Goal: Transaction & Acquisition: Purchase product/service

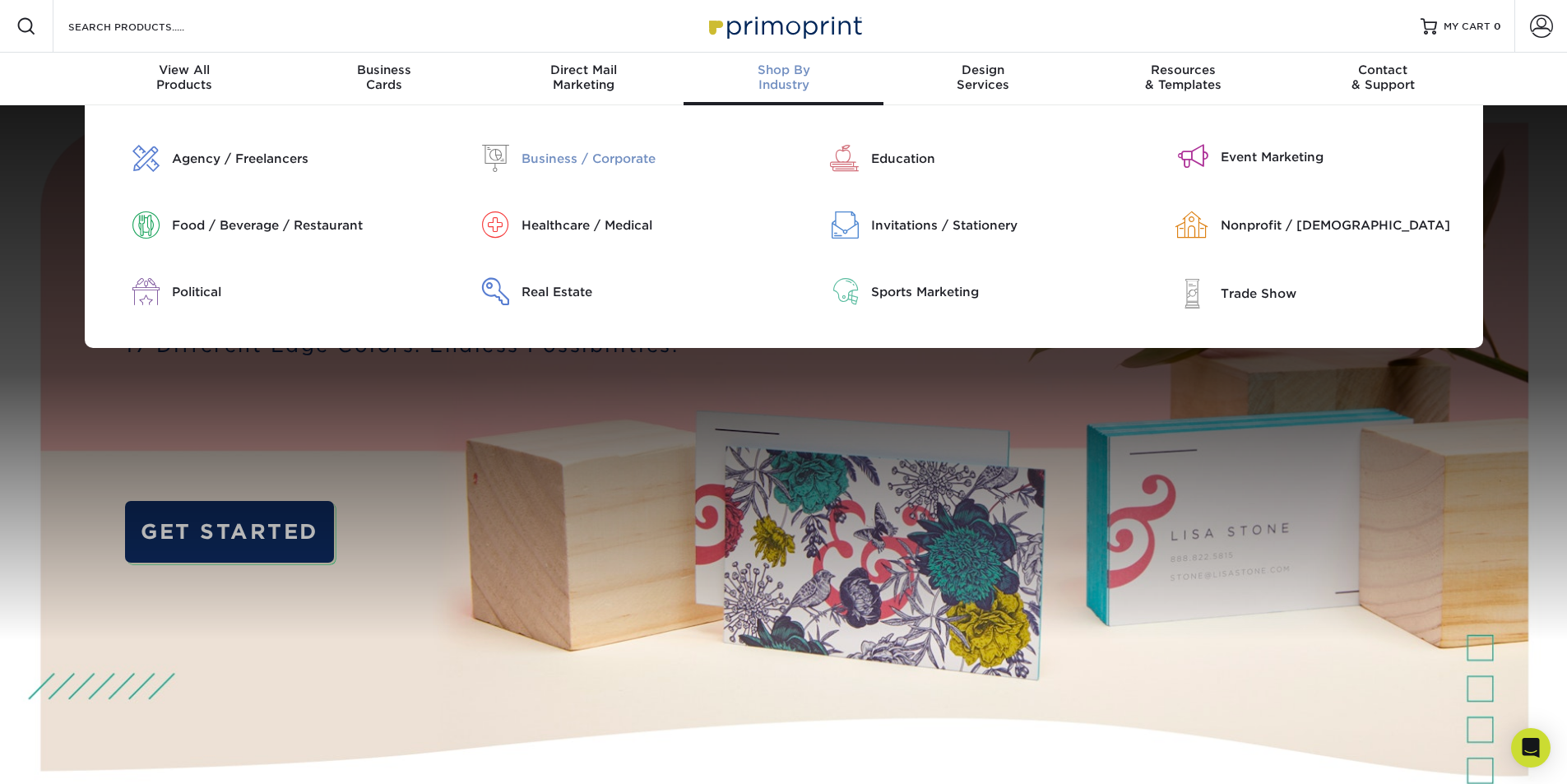
click at [643, 157] on div "Business / Corporate" at bounding box center [646, 159] width 250 height 18
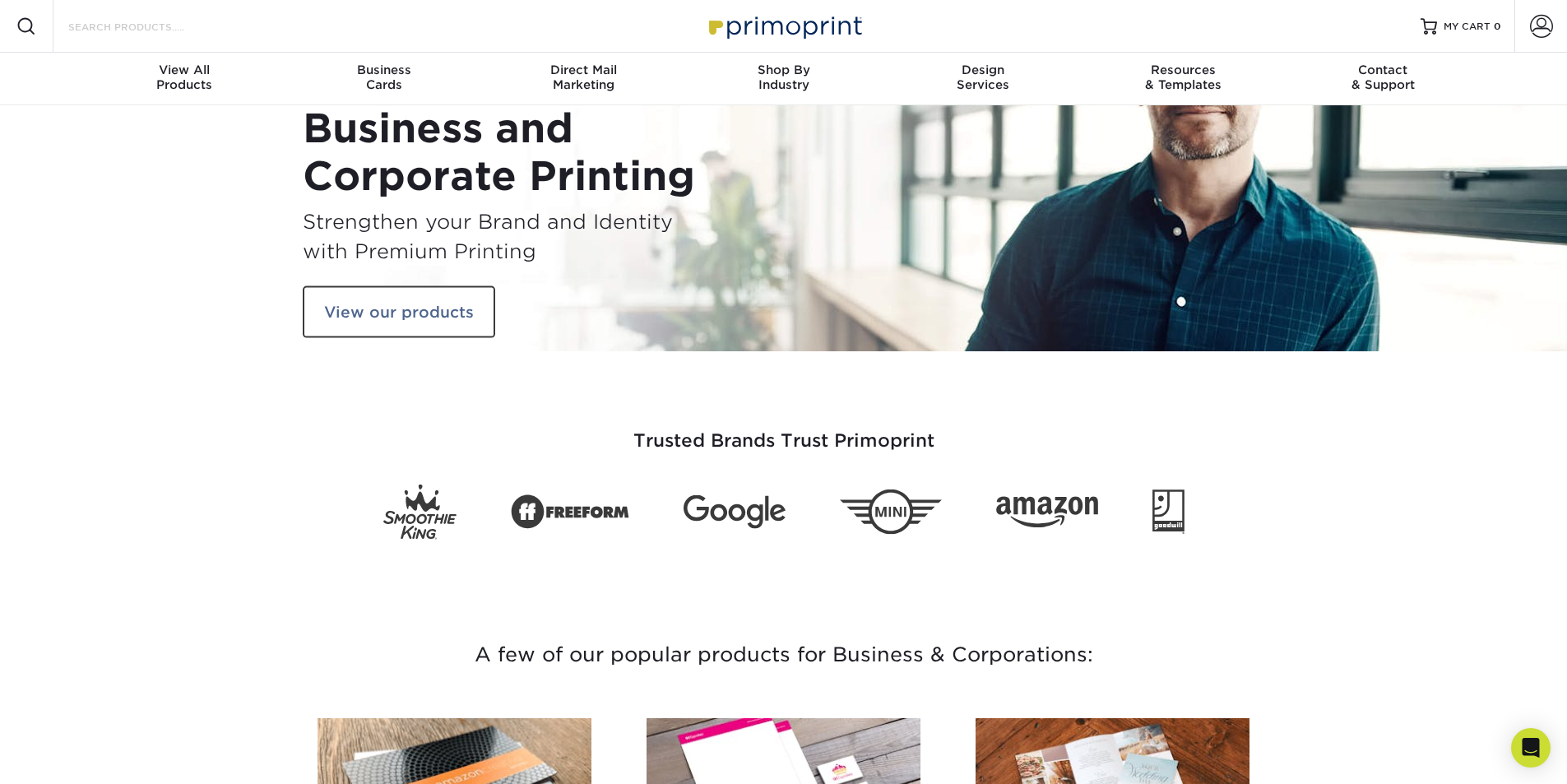
click at [132, 32] on input "Search Products" at bounding box center [146, 26] width 160 height 20
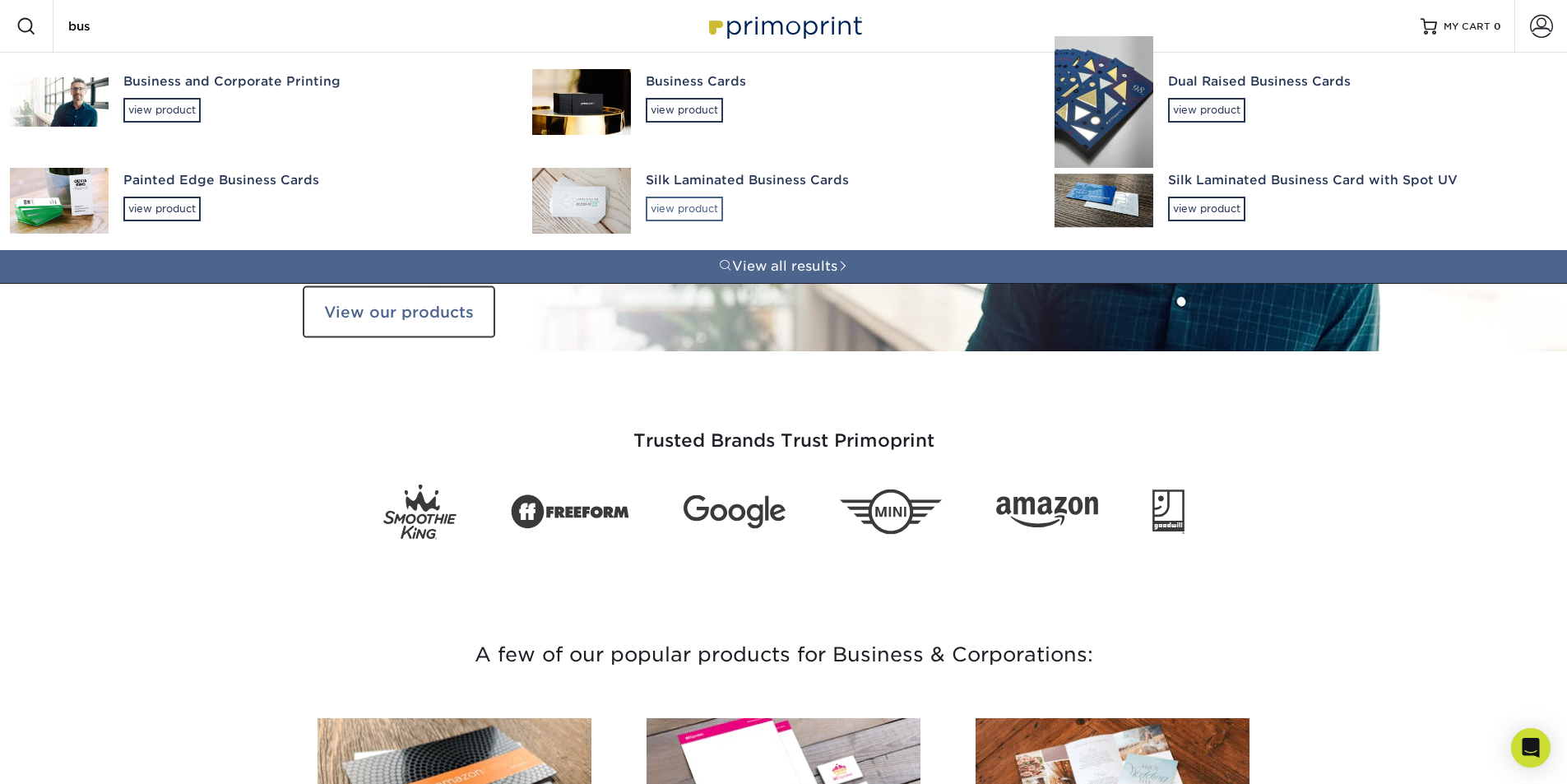
type input "bus"
click at [703, 208] on div "view product" at bounding box center [684, 208] width 77 height 25
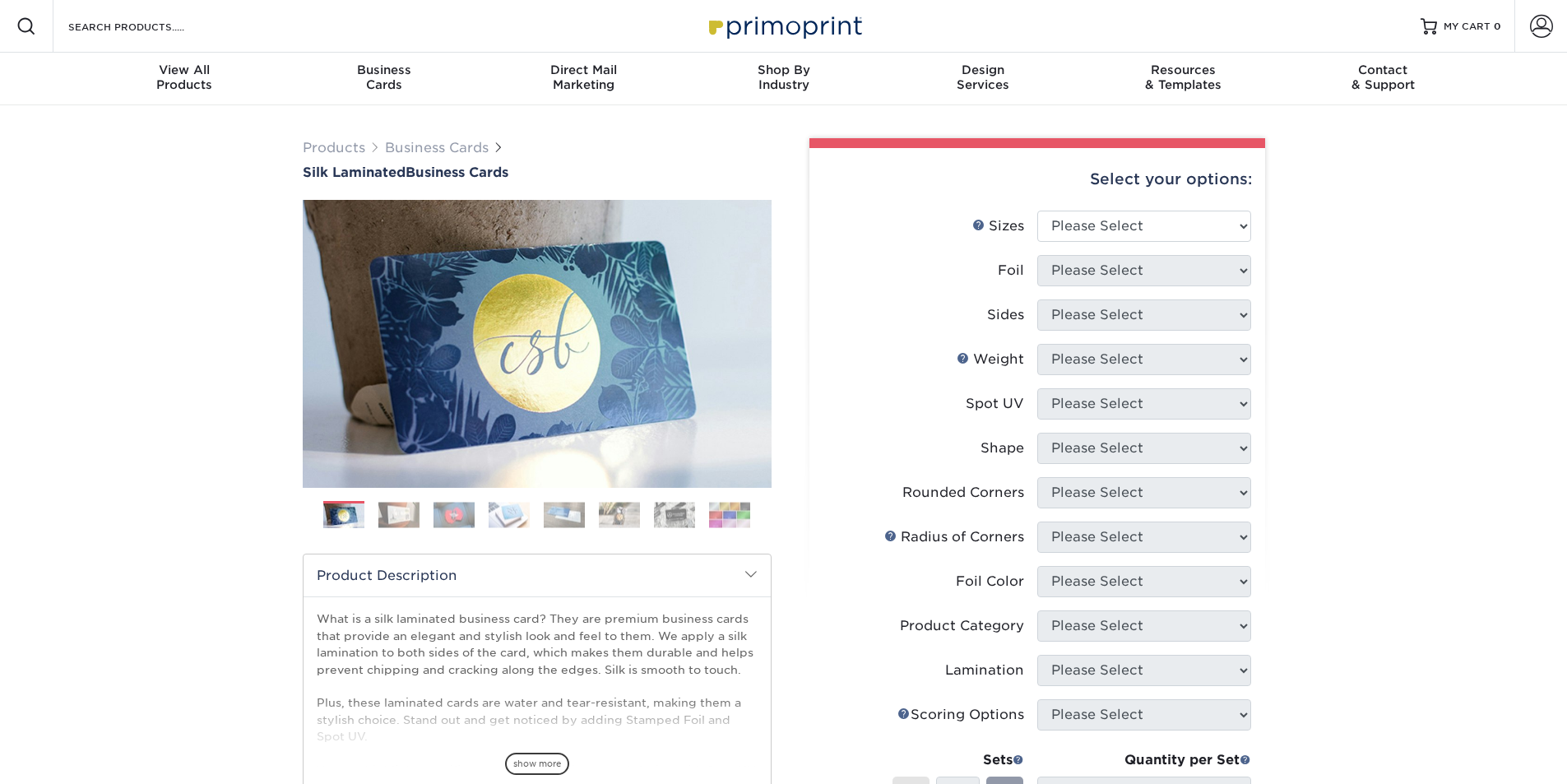
click at [1213, 208] on div "Select your options:" at bounding box center [1038, 179] width 429 height 62
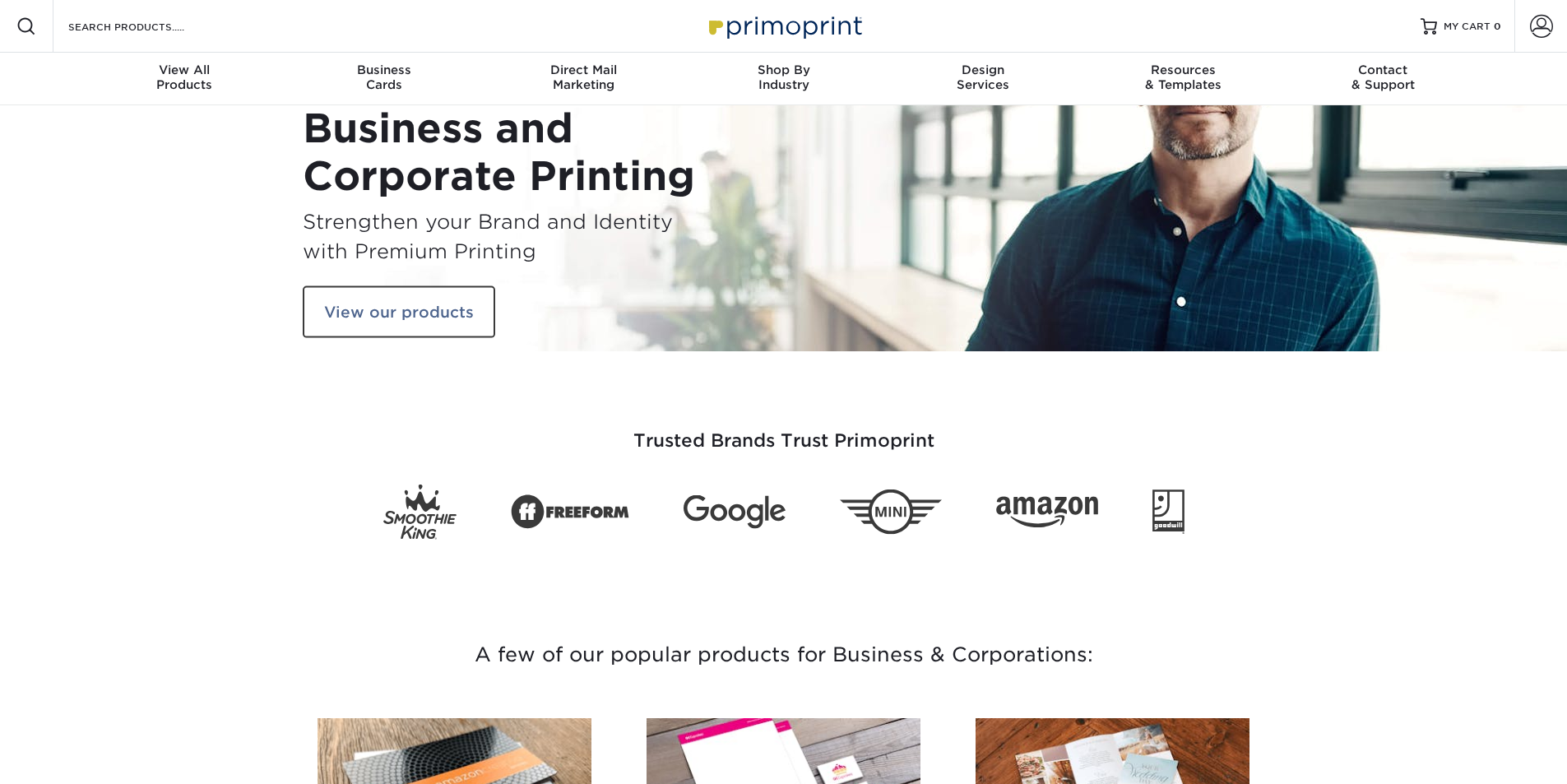
click at [205, 12] on div "Search Products" at bounding box center [140, 26] width 174 height 53
click at [223, 31] on input "Search Products" at bounding box center [146, 26] width 160 height 20
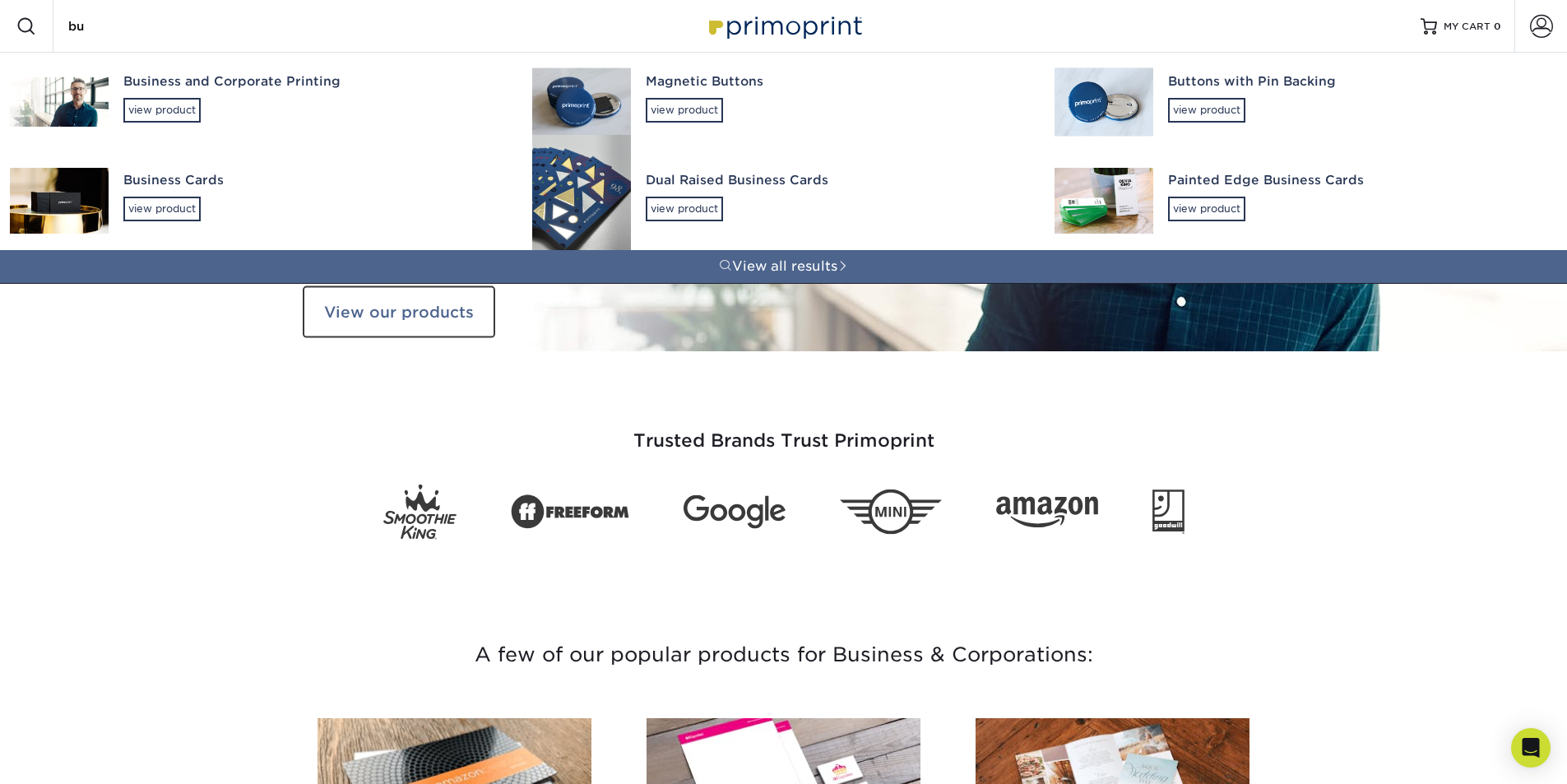
type input "bus"
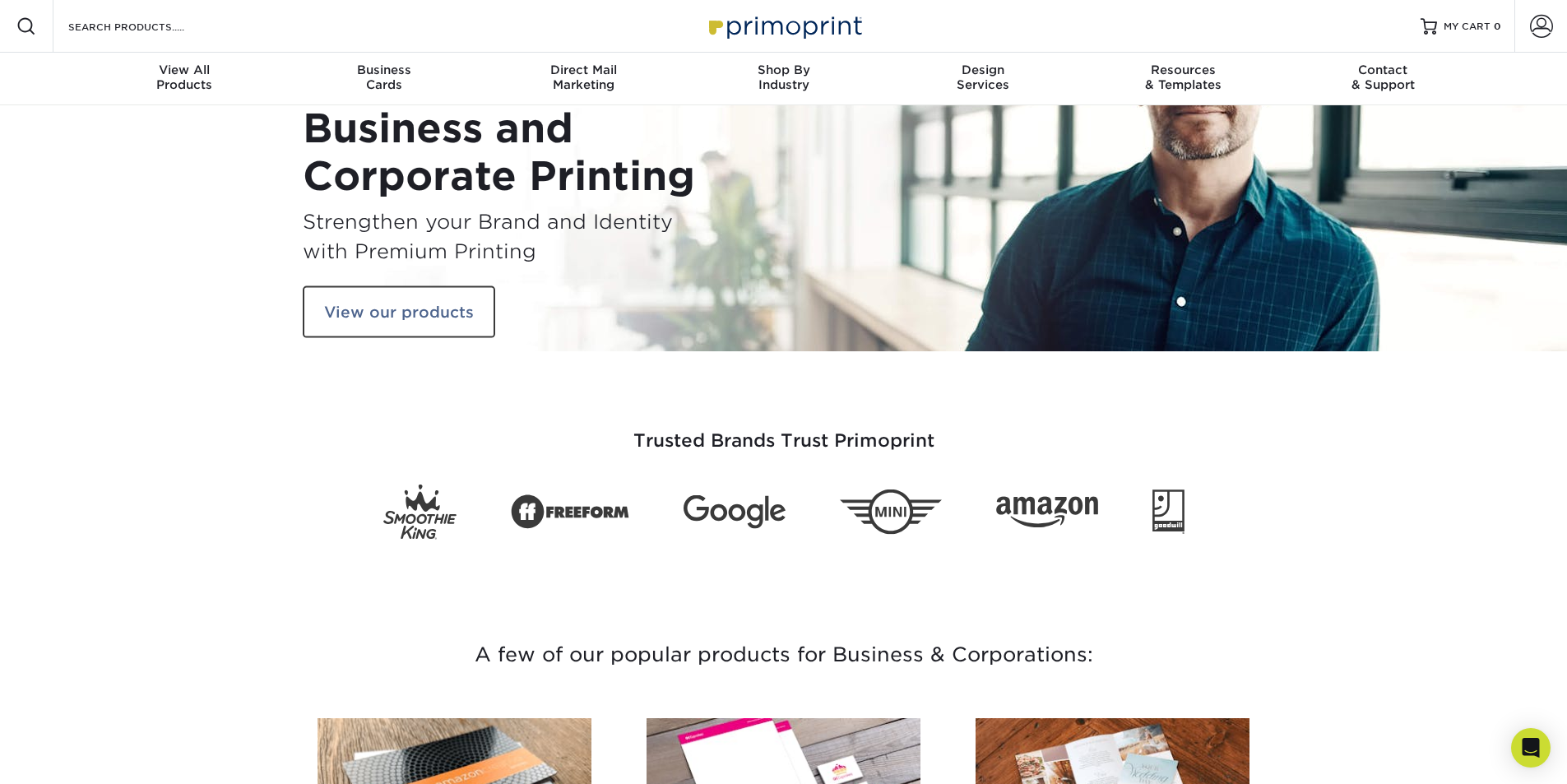
drag, startPoint x: 131, startPoint y: 8, endPoint x: 141, endPoint y: 20, distance: 15.6
click at [138, 13] on div "Search Products" at bounding box center [140, 26] width 174 height 53
click at [142, 20] on input "Search Products" at bounding box center [146, 26] width 160 height 20
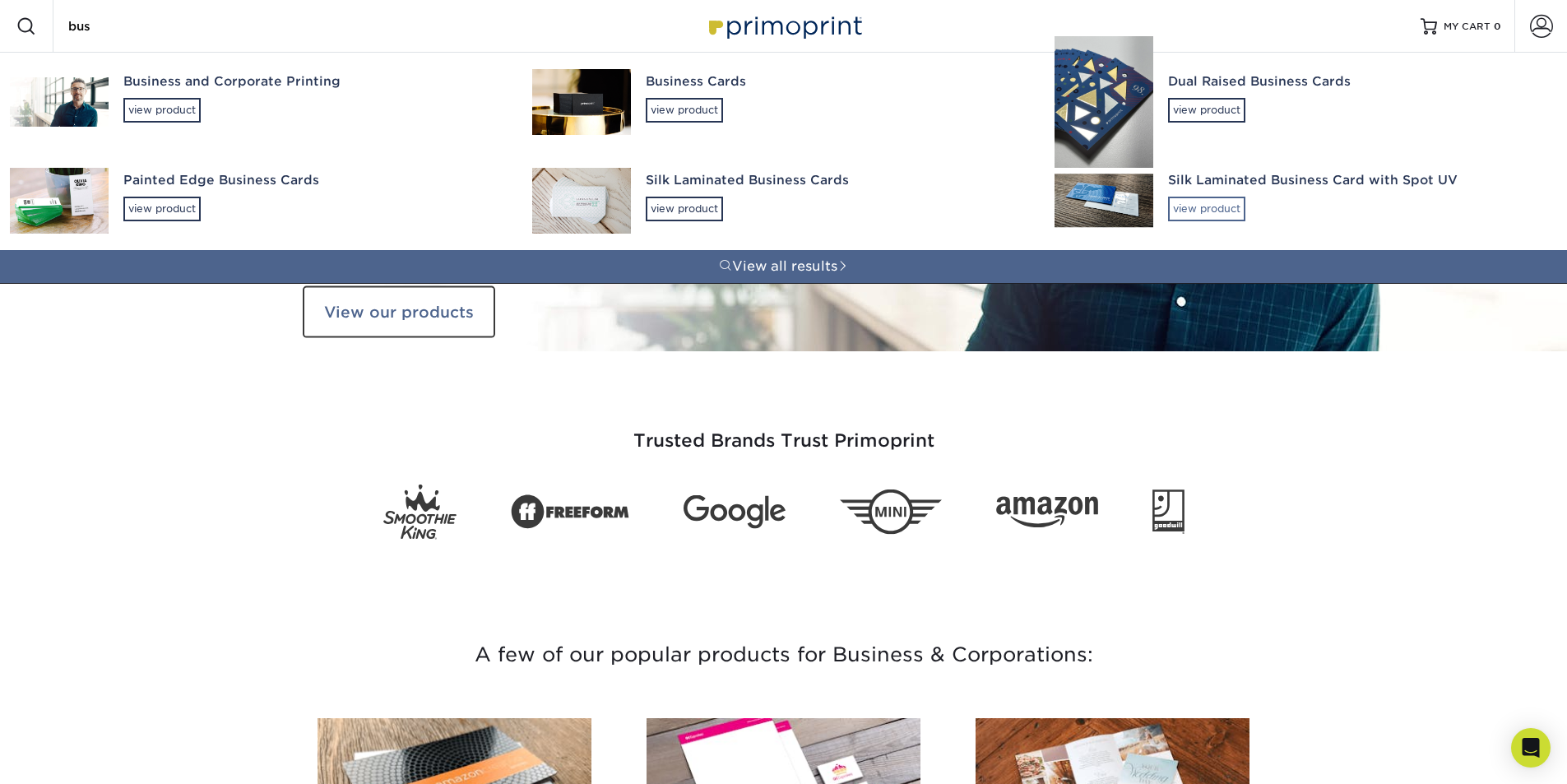
type input "bus"
click at [1198, 200] on div "view product" at bounding box center [1207, 208] width 77 height 25
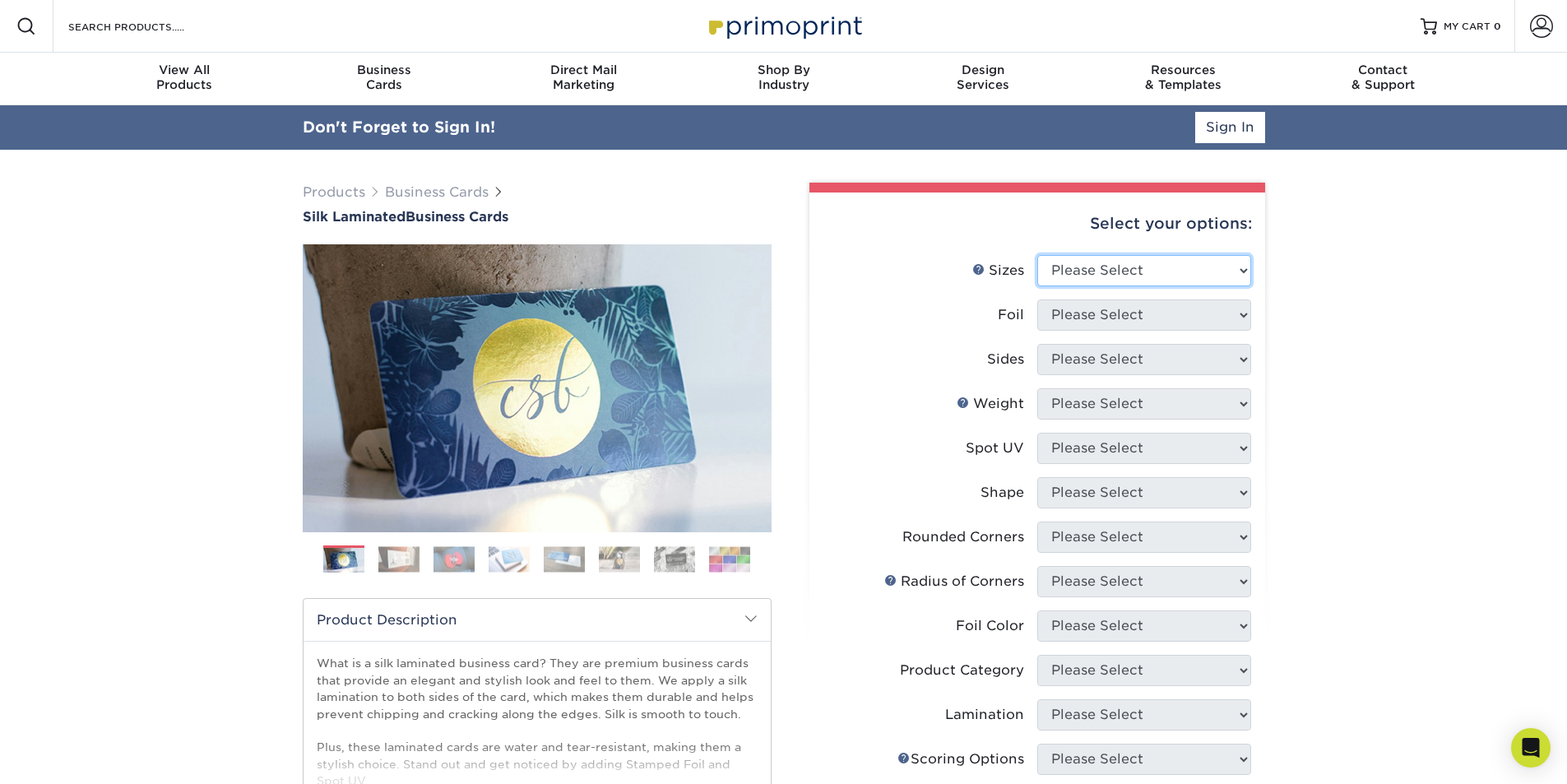
click at [1232, 259] on select "Please Select 1.5" x 3.5" - Mini 1.75" x 3.5" - Mini 2" x 2" - Square 2" x 3" -…" at bounding box center [1145, 271] width 214 height 32
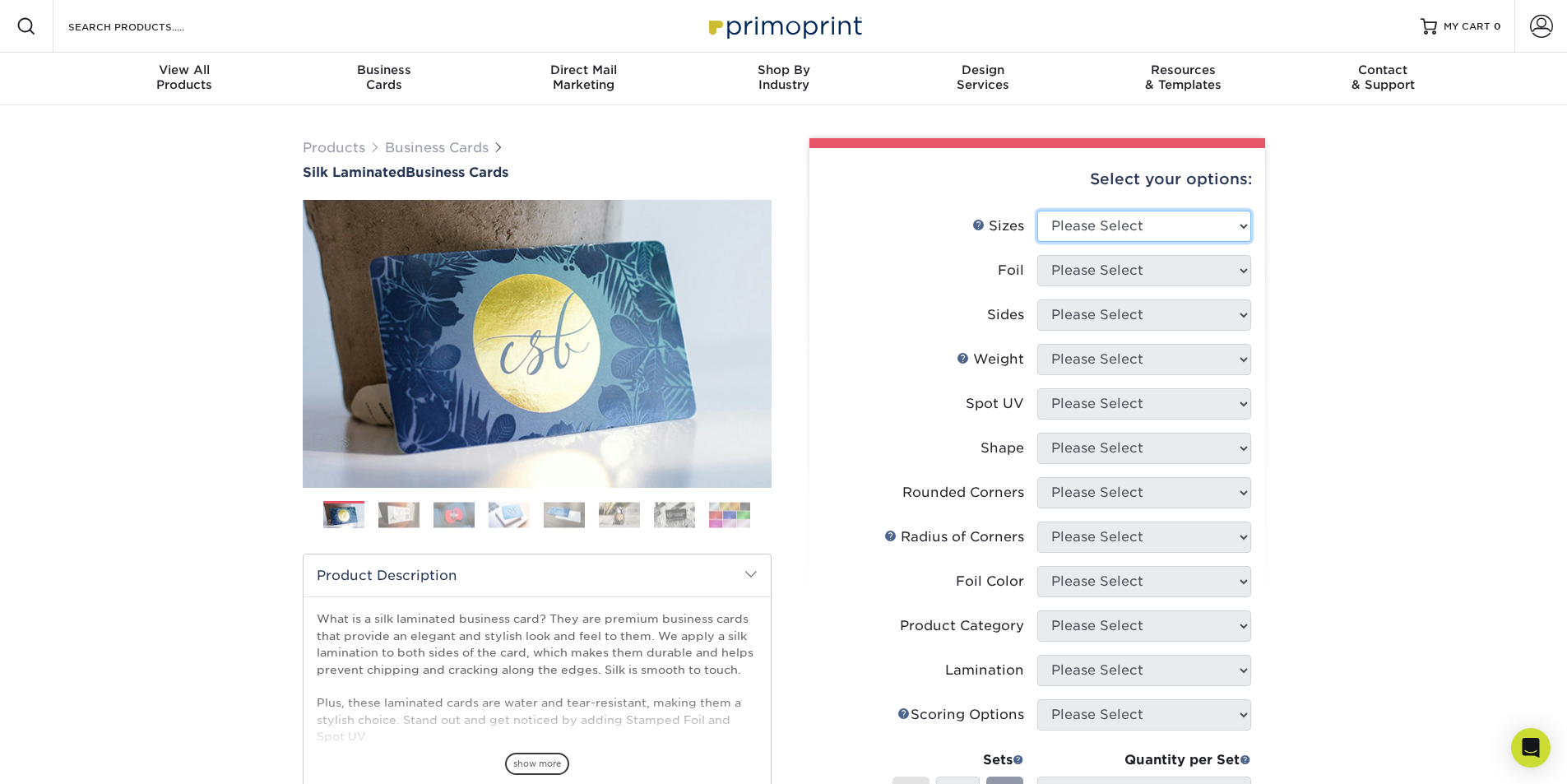
select select "2.00x3.50"
click at [1038, 210] on select "Please Select 1.5" x 3.5" - Mini 1.75" x 3.5" - Mini 2" x 2" - Square 2" x 3" -…" at bounding box center [1145, 226] width 214 height 32
click at [1161, 266] on select "Please Select Yes No" at bounding box center [1145, 271] width 214 height 32
click at [1102, 268] on select "Please Select Yes No" at bounding box center [1145, 271] width 214 height 32
select select "0"
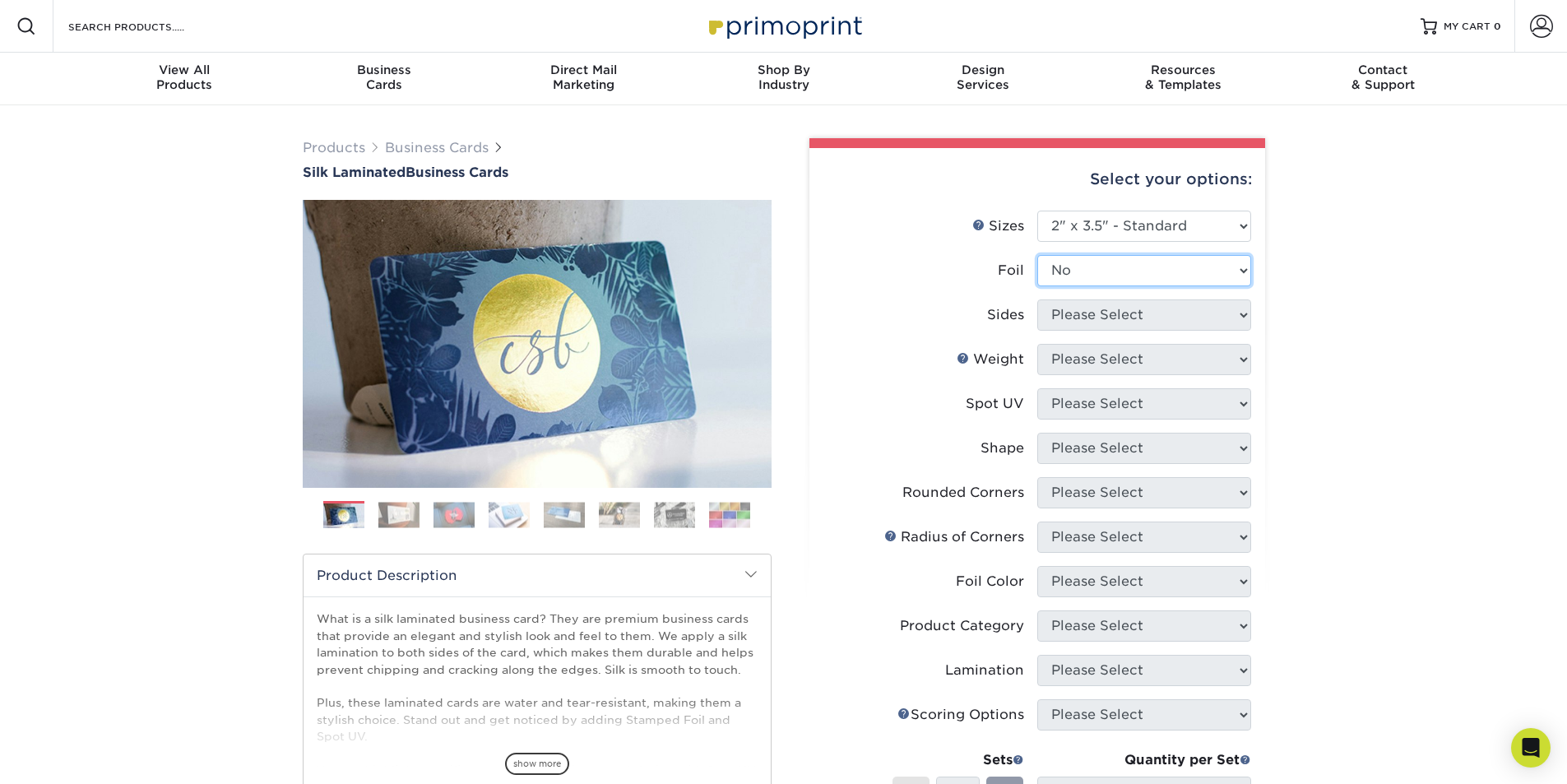
click at [1038, 255] on select "Please Select Yes No" at bounding box center [1145, 271] width 214 height 32
click at [1083, 307] on select "Please Select Print Both Sides Print Front Only" at bounding box center [1145, 315] width 214 height 32
select select "13abbda7-1d64-4f25-8bb2-c179b224825d"
click at [1038, 300] on select "Please Select Print Both Sides Print Front Only" at bounding box center [1145, 315] width 214 height 32
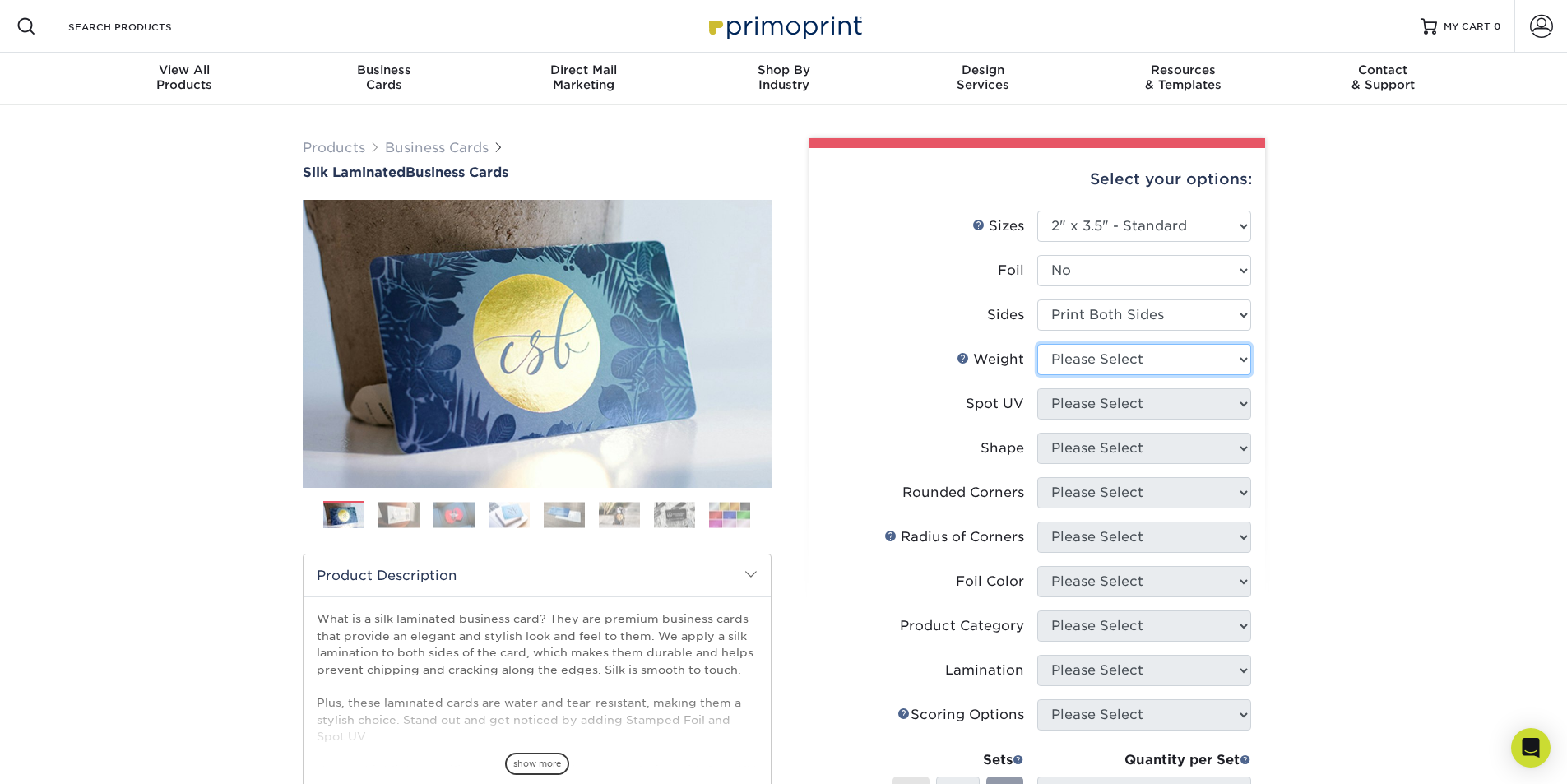
click at [1112, 356] on select "Please Select 16PT" at bounding box center [1145, 359] width 214 height 32
click at [1038, 343] on select "Please Select 16PT" at bounding box center [1145, 359] width 214 height 32
click at [1115, 368] on select "Please Select 16PT" at bounding box center [1145, 359] width 214 height 32
select select "16PT"
click at [1038, 343] on select "Please Select 16PT" at bounding box center [1145, 359] width 214 height 32
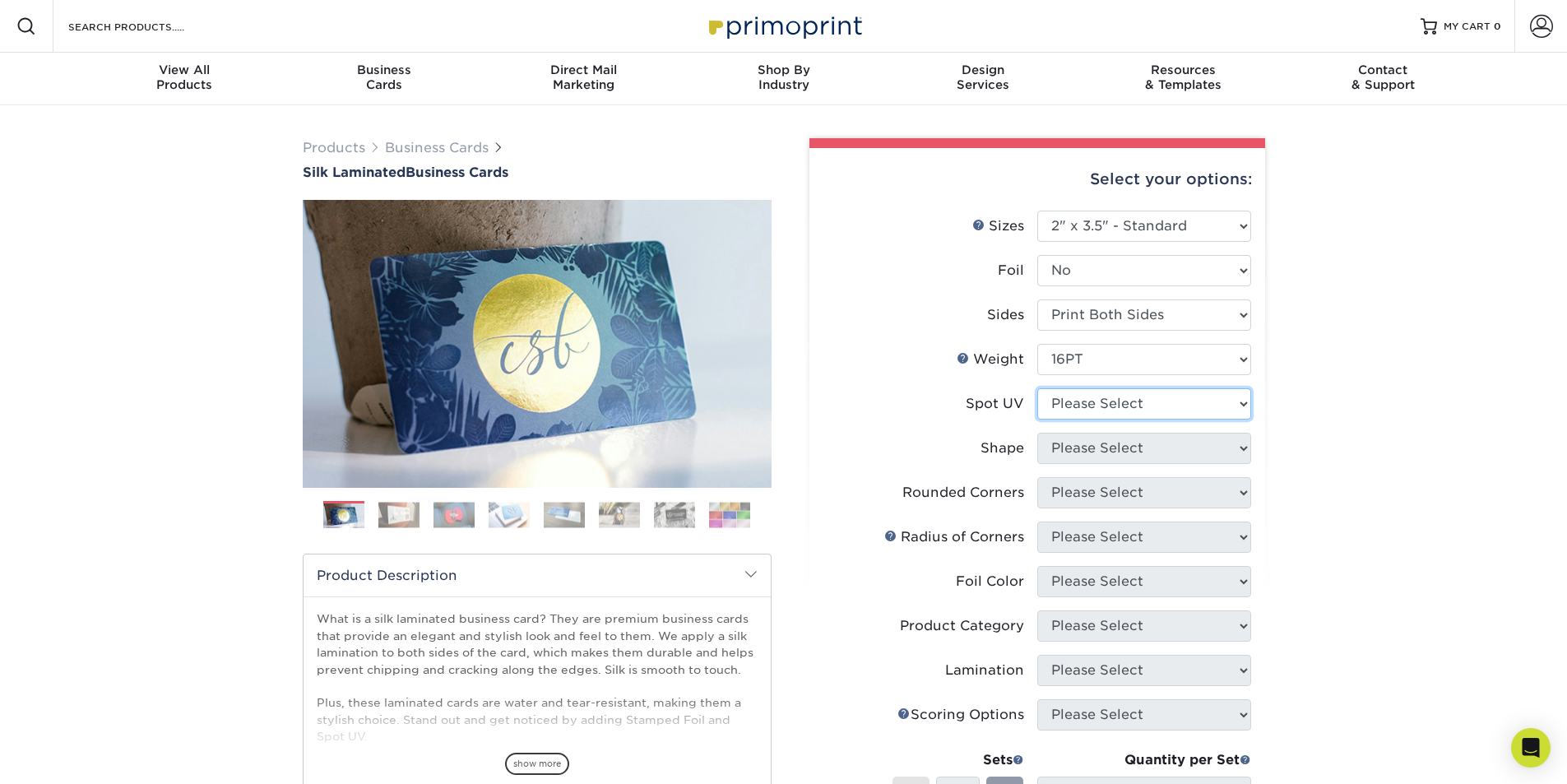
click at [1119, 404] on select "Please Select No Spot UV Front and Back (Both Sides) Front Only Back Only" at bounding box center [1145, 404] width 214 height 32
select select "0"
click at [1038, 388] on select "Please Select No Spot UV Front and Back (Both Sides) Front Only Back Only" at bounding box center [1145, 404] width 214 height 32
click at [1136, 450] on select "Please Select Standard" at bounding box center [1145, 449] width 214 height 32
select select "standard"
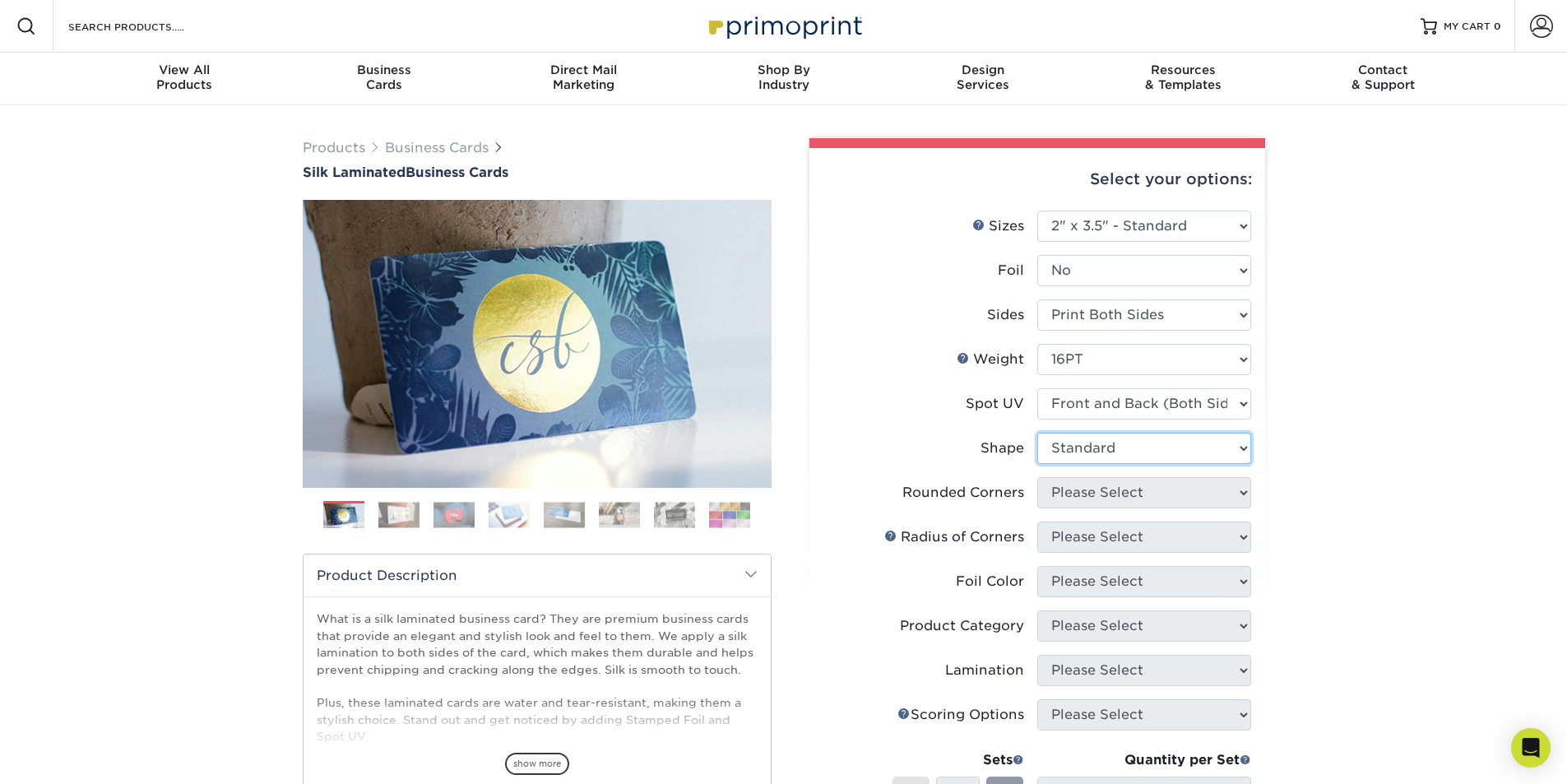
click at [1038, 433] on select "Please Select Standard" at bounding box center [1145, 449] width 214 height 32
click at [1133, 487] on select "Please Select Yes - Round 2 Corners Yes - Round 4 Corners No" at bounding box center [1145, 493] width 214 height 32
select select "7672df9e-0e0a-464d-8e1f-920c575e4da3"
click at [1038, 477] on select "Please Select Yes - Round 2 Corners Yes - Round 4 Corners No" at bounding box center [1145, 493] width 214 height 32
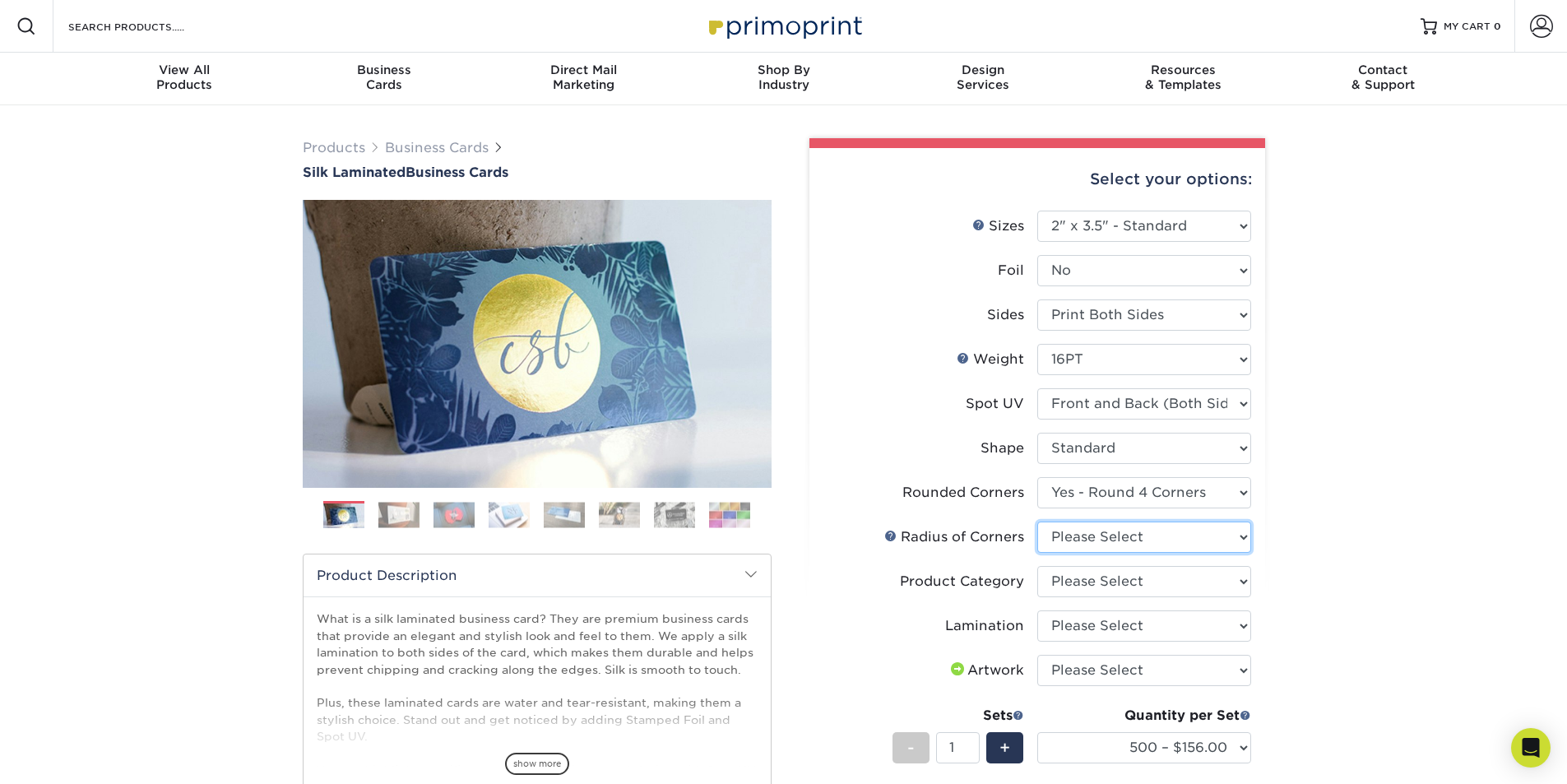
click at [1160, 540] on select "Please Select Rounded 1/8" Rounded 1/4"" at bounding box center [1145, 537] width 214 height 32
select select "479fbfe7-6a0c-4895-8c9a-81739b7486c9"
click at [1038, 521] on select "Please Select Rounded 1/8" Rounded 1/4"" at bounding box center [1145, 537] width 214 height 32
click at [1156, 582] on select "Please Select Business Cards" at bounding box center [1145, 582] width 214 height 32
select select "3b5148f1-0588-4f88-a218-97bcfdce65c1"
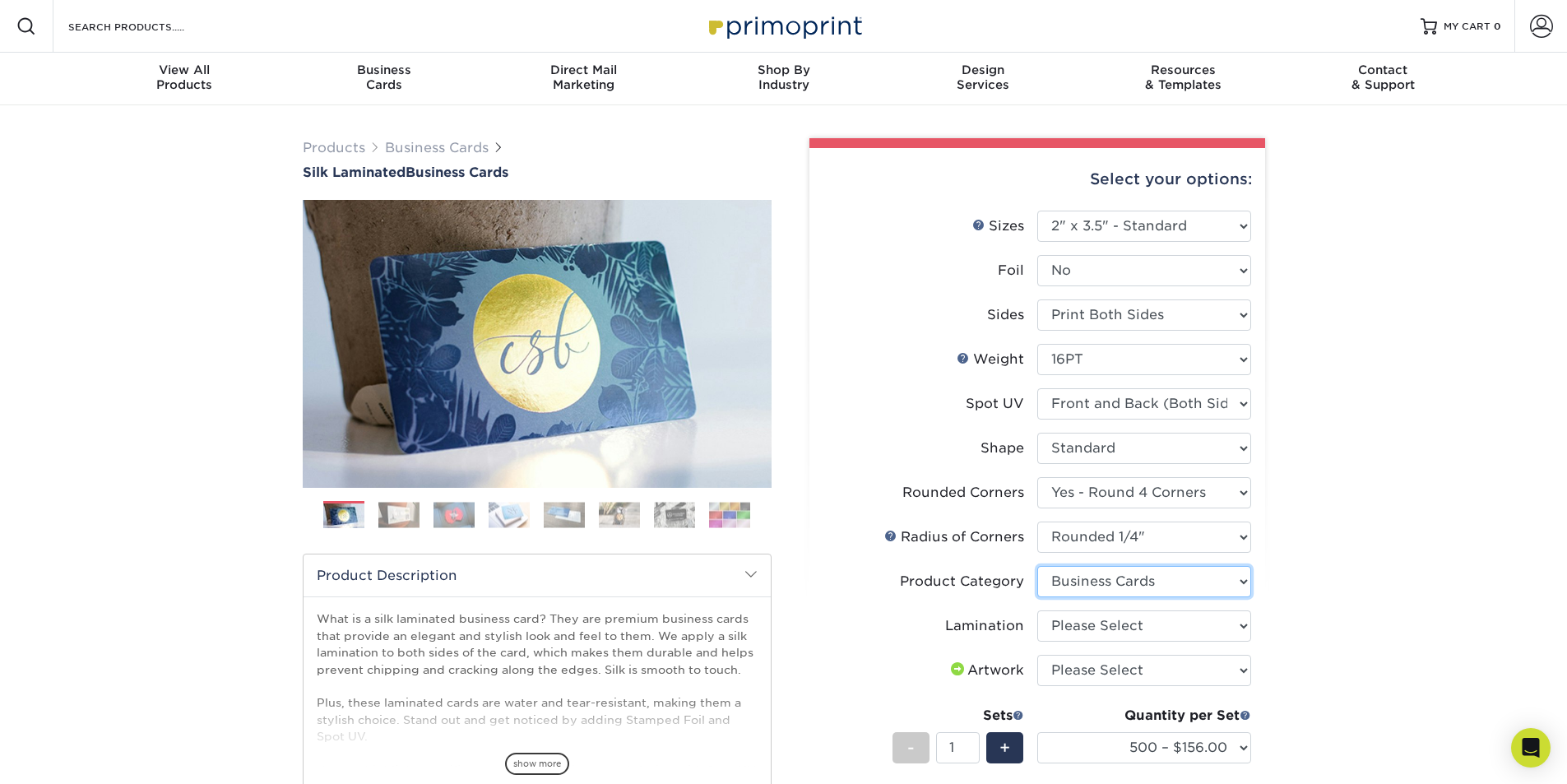
click at [1038, 566] on select "Please Select Business Cards" at bounding box center [1145, 582] width 214 height 32
click at [1159, 630] on select "Please Select Silk" at bounding box center [1145, 626] width 214 height 32
select select "ccacb42f-45f7-42d3-bbd3-7c8421cf37f0"
click at [1038, 611] on select "Please Select Silk" at bounding box center [1145, 626] width 214 height 32
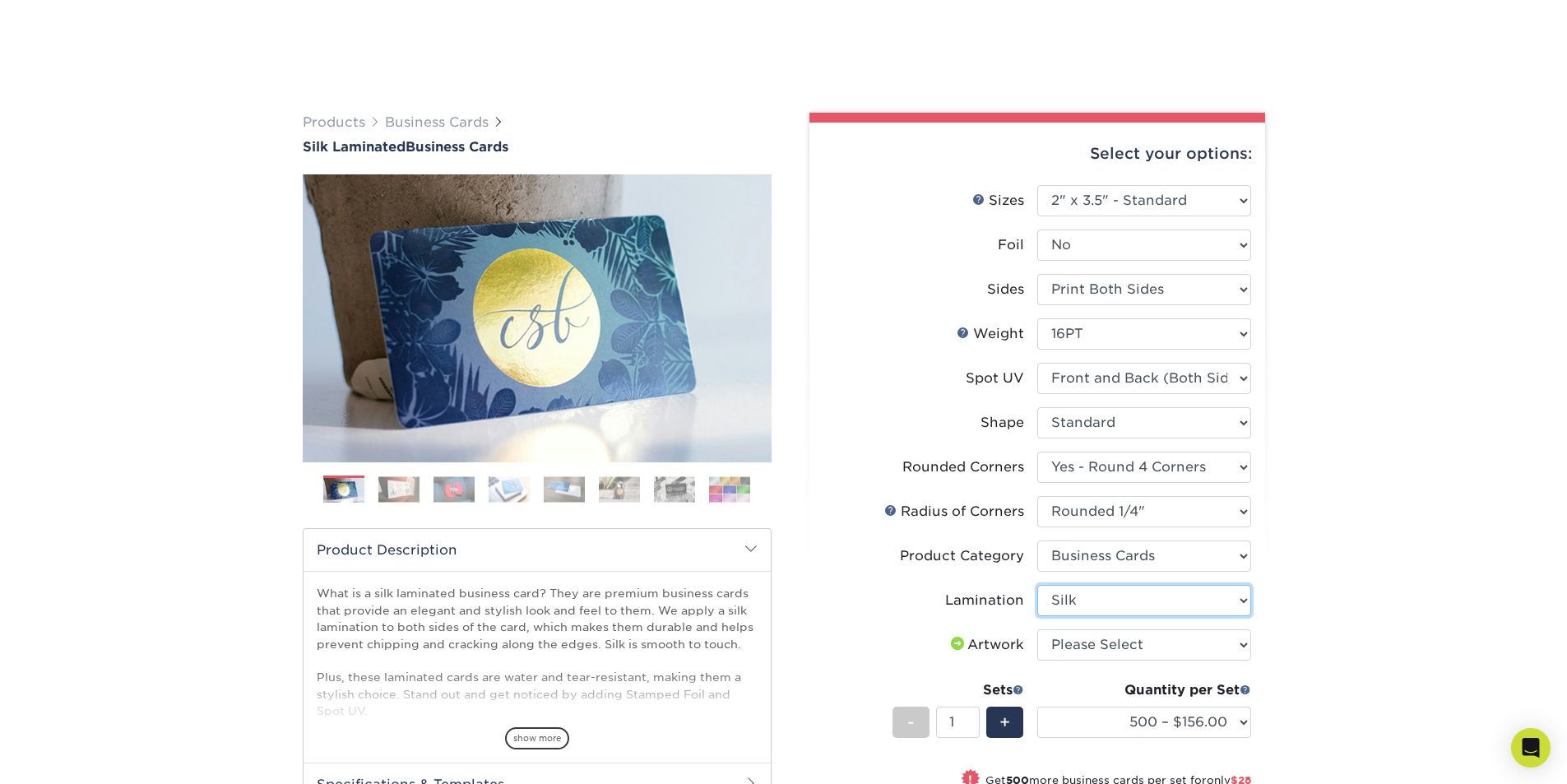
scroll to position [109, 0]
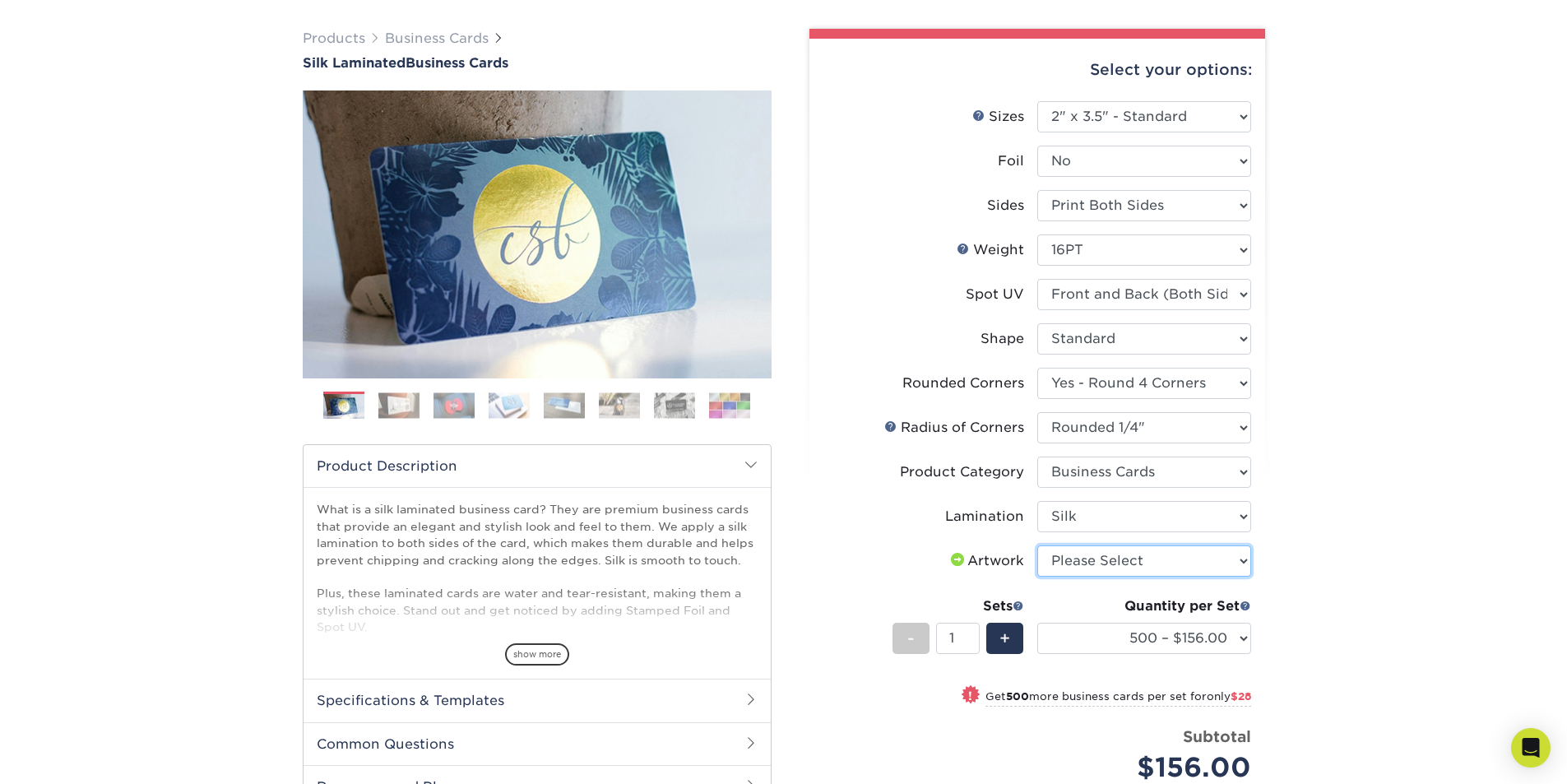
click at [1231, 557] on select "Please Select I will upload files I need a design - $100" at bounding box center [1145, 561] width 214 height 32
select select "upload"
click at [1038, 545] on select "Please Select I will upload files I need a design - $100" at bounding box center [1145, 561] width 214 height 32
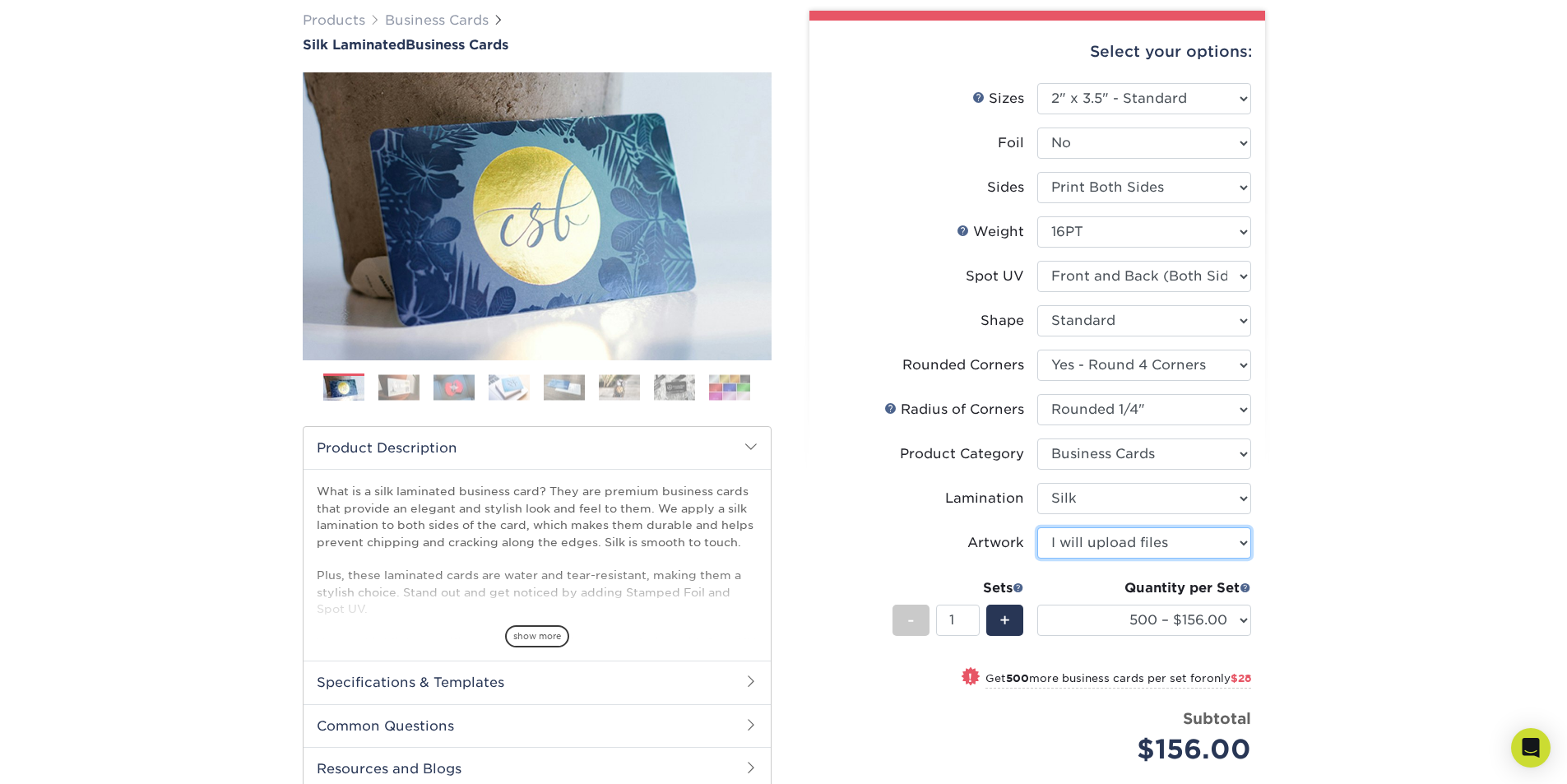
scroll to position [138, 0]
